Goal: Use online tool/utility: Utilize a website feature to perform a specific function

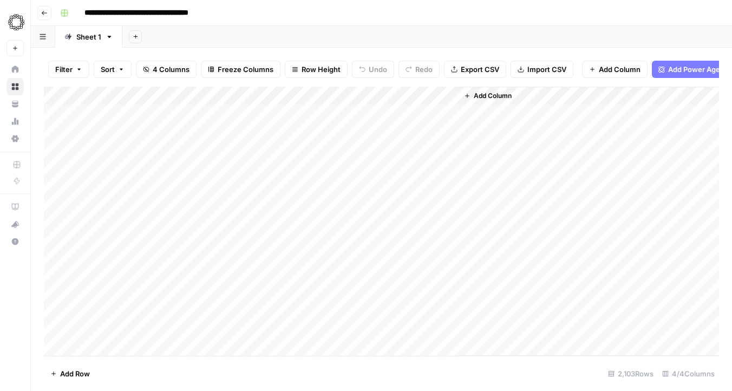
drag, startPoint x: 147, startPoint y: 113, endPoint x: 140, endPoint y: 167, distance: 54.6
click at [140, 167] on div "Add Column" at bounding box center [382, 221] width 676 height 269
click at [144, 126] on div "Add Column" at bounding box center [382, 221] width 676 height 269
click at [190, 118] on div "Add Column" at bounding box center [382, 221] width 676 height 269
click at [347, 95] on div "Add Column" at bounding box center [382, 221] width 676 height 269
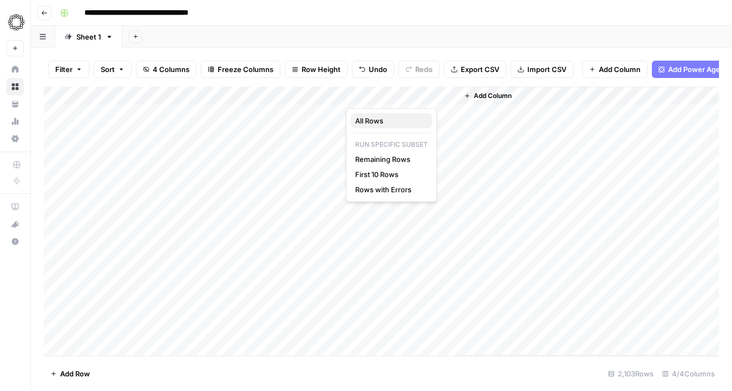
click at [371, 123] on span "All Rows" at bounding box center [389, 120] width 68 height 11
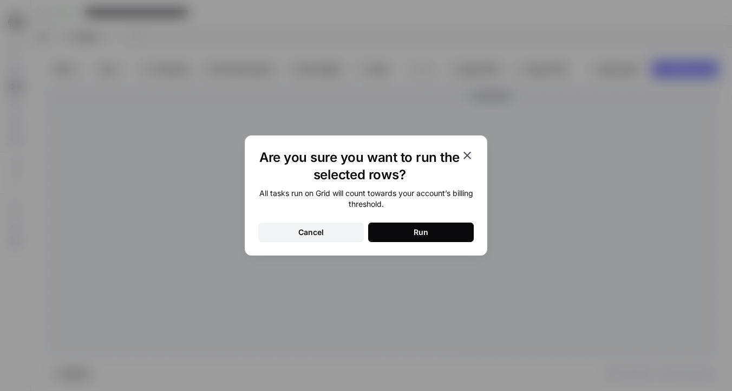
click at [419, 233] on div "Run" at bounding box center [421, 232] width 15 height 11
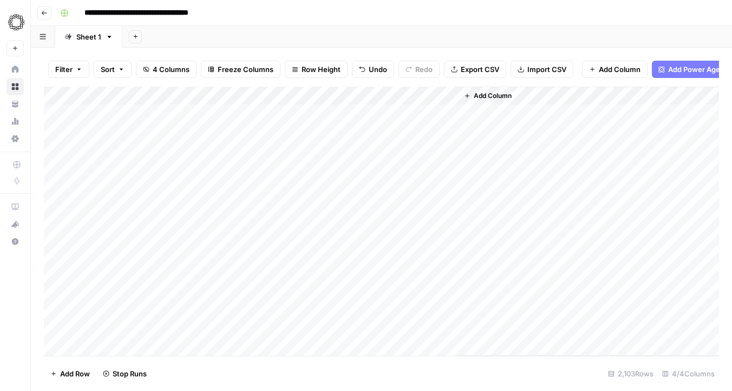
click at [350, 89] on div "Add Column" at bounding box center [382, 221] width 676 height 269
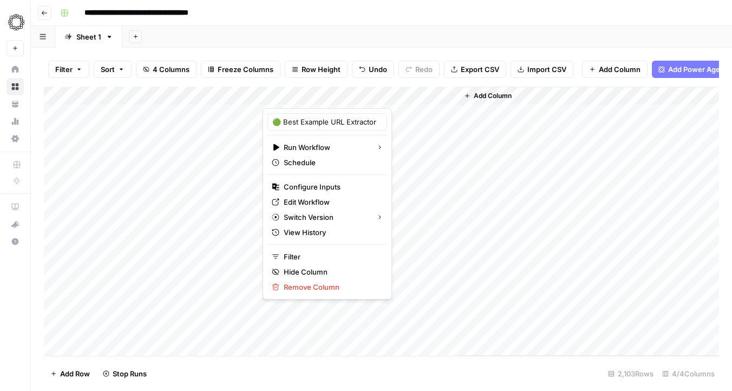
click at [350, 98] on div at bounding box center [312, 98] width 98 height 22
click at [350, 100] on div at bounding box center [312, 98] width 98 height 22
click at [314, 293] on button "Remove Column" at bounding box center [328, 287] width 120 height 15
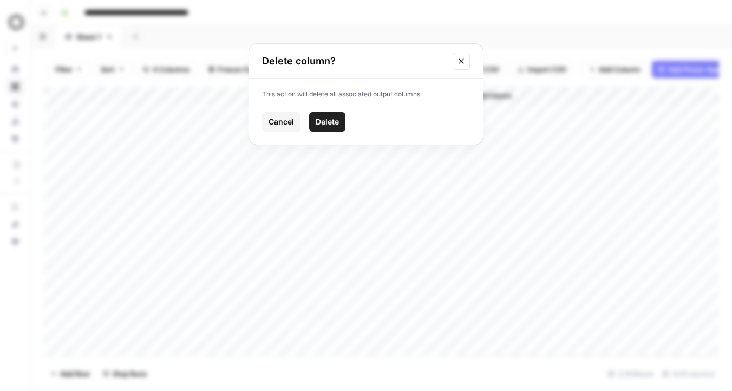
click at [288, 125] on span "Cancel" at bounding box center [281, 121] width 25 height 11
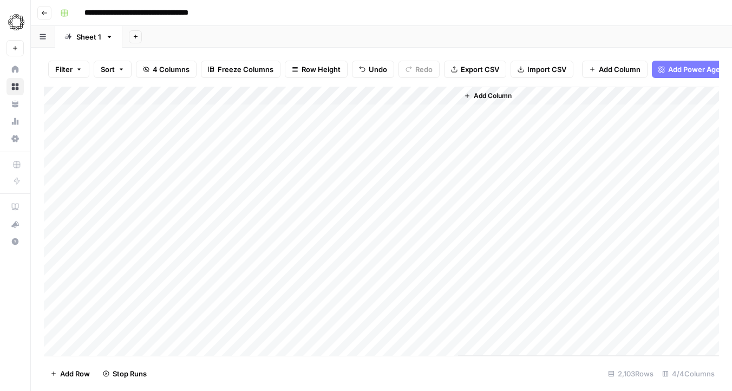
click at [348, 96] on div "Add Column" at bounding box center [382, 221] width 676 height 269
click at [299, 79] on div "Filter Sort 4 Columns Freeze Columns Row Height Undo Redo Export CSV Import CSV…" at bounding box center [382, 69] width 676 height 35
click at [313, 85] on div "Filter Sort 4 Columns Freeze Columns Row Height Undo Redo Export CSV Import CSV…" at bounding box center [382, 69] width 676 height 35
click at [186, 111] on div "Add Column" at bounding box center [382, 221] width 676 height 269
click at [135, 115] on div "Add Column" at bounding box center [382, 221] width 676 height 269
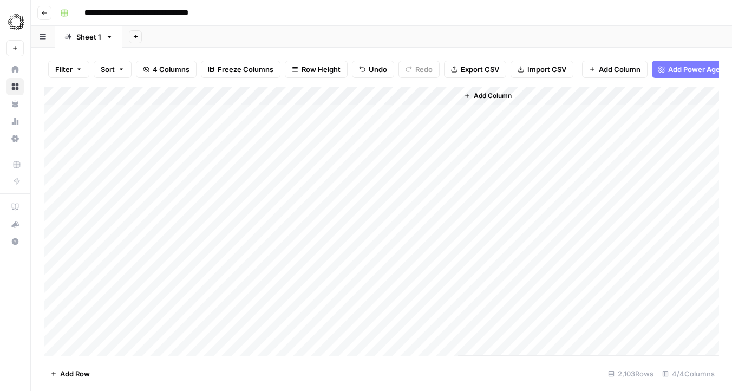
click at [350, 95] on div "Add Column" at bounding box center [382, 221] width 676 height 269
click at [366, 121] on span "All Rows" at bounding box center [389, 120] width 68 height 11
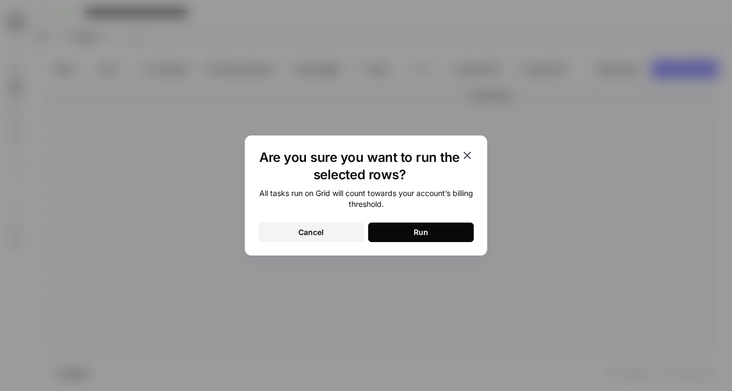
click at [414, 250] on div "Are you sure you want to run the selected rows? All tasks run on Grid will coun…" at bounding box center [366, 195] width 243 height 120
click at [414, 236] on div "Run" at bounding box center [421, 232] width 15 height 11
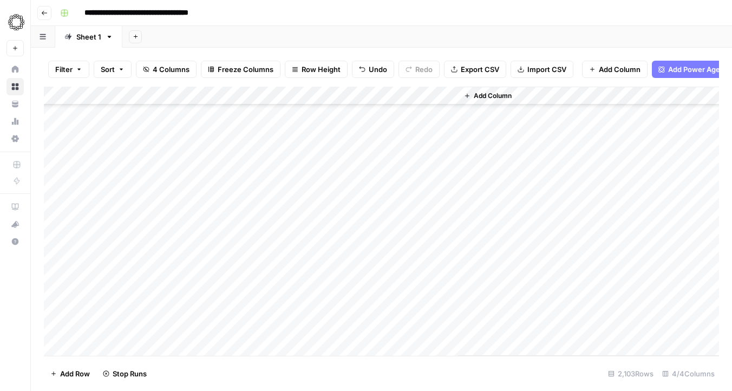
scroll to position [7162, 0]
click at [55, 174] on div "Add Column" at bounding box center [382, 221] width 676 height 269
click at [55, 192] on div "Add Column" at bounding box center [382, 221] width 676 height 269
click at [54, 212] on div "Add Column" at bounding box center [382, 221] width 676 height 269
click at [55, 228] on div "Add Column" at bounding box center [382, 221] width 676 height 269
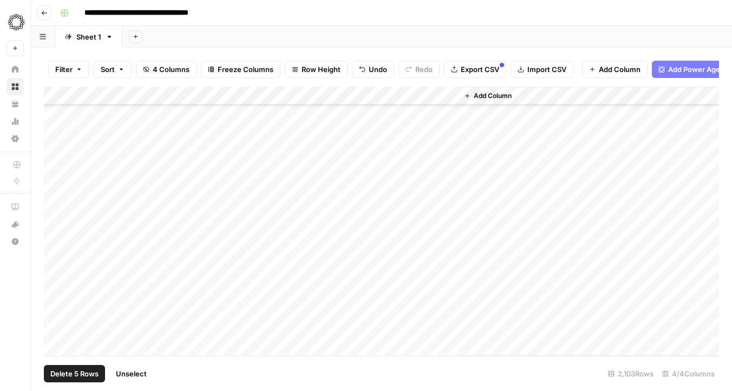
click at [55, 243] on div "Add Column" at bounding box center [382, 221] width 676 height 269
